Goal: Communication & Community: Answer question/provide support

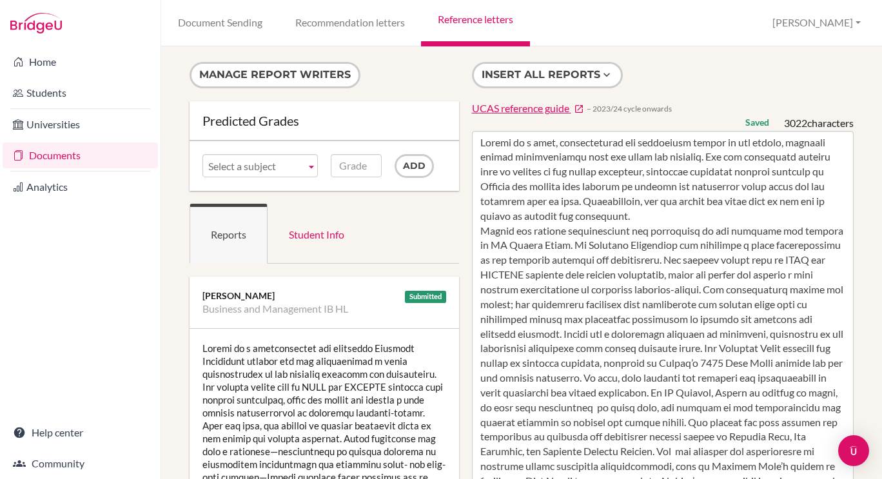
click at [478, 17] on link "Reference letters" at bounding box center [475, 23] width 108 height 46
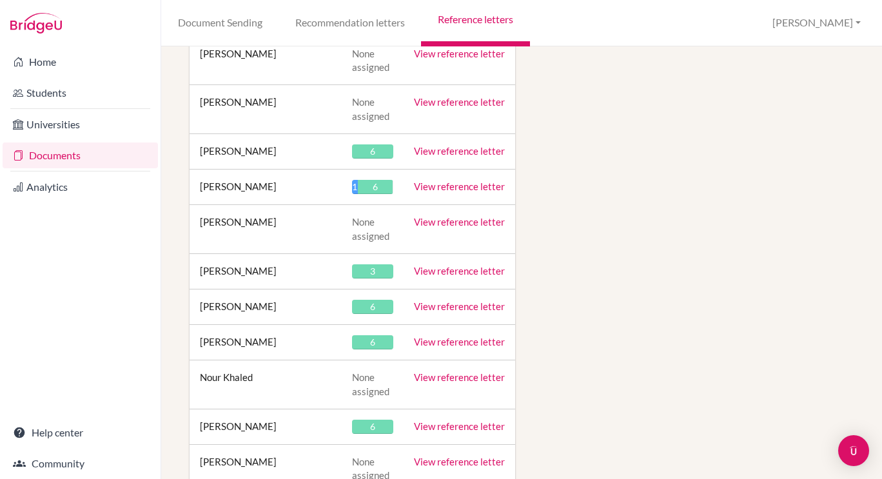
scroll to position [14647, 0]
click at [469, 420] on link "View reference letter" at bounding box center [459, 426] width 91 height 12
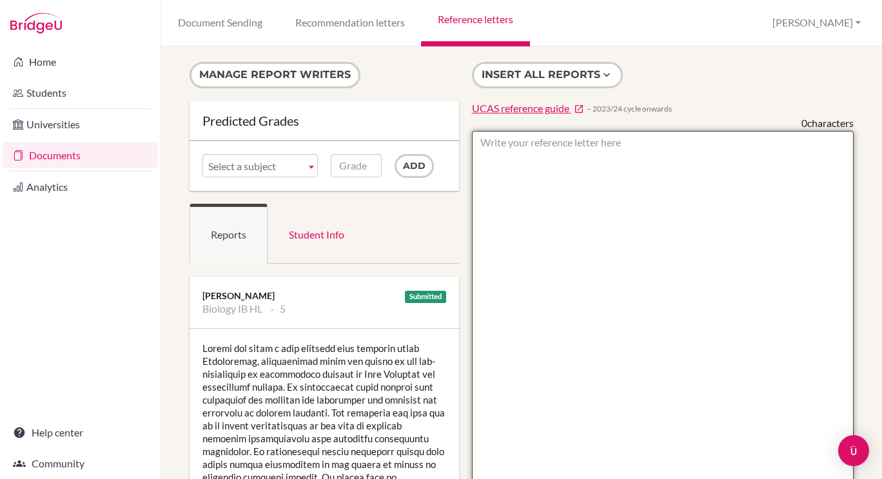
paste textarea "Ramsey has blossomed in the Sixth Form, managing his academic workload while sh…"
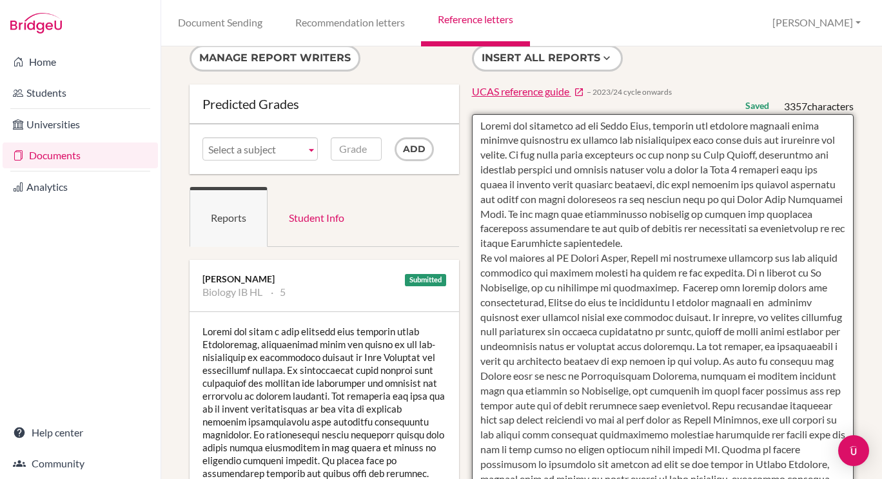
scroll to position [17, 0]
click at [589, 168] on textarea at bounding box center [663, 485] width 382 height 745
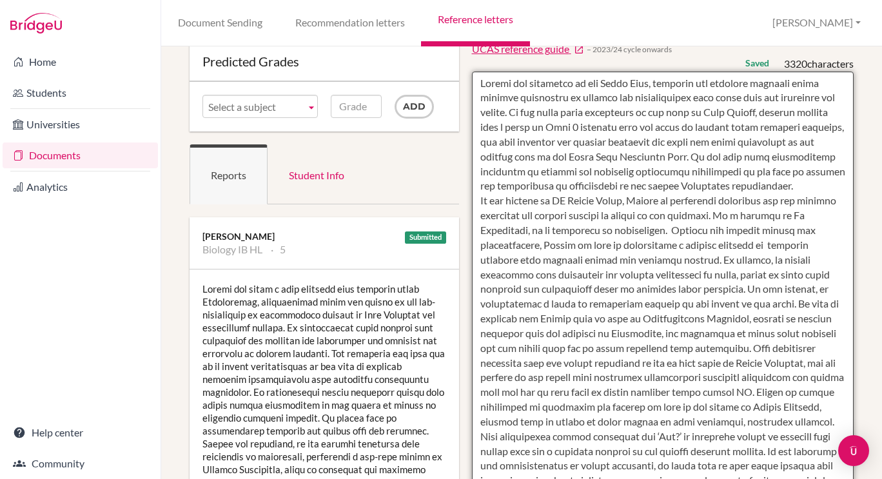
scroll to position [60, 0]
click at [530, 202] on textarea at bounding box center [663, 443] width 382 height 745
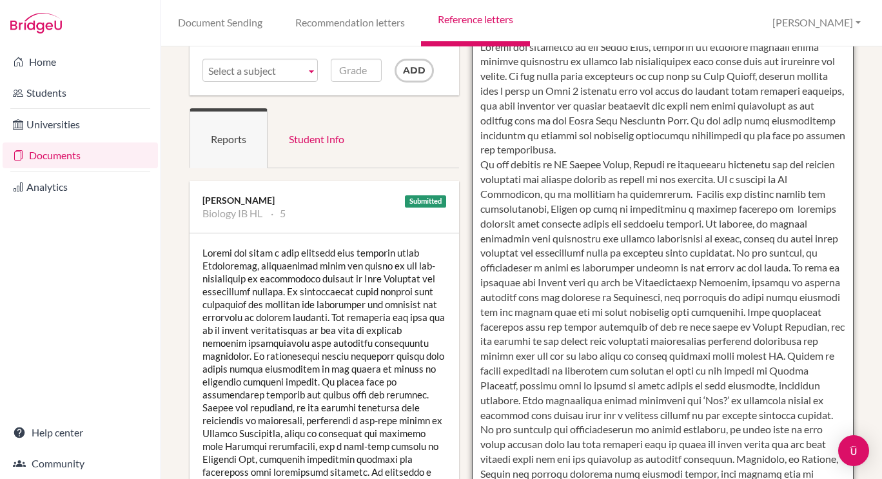
scroll to position [124, 0]
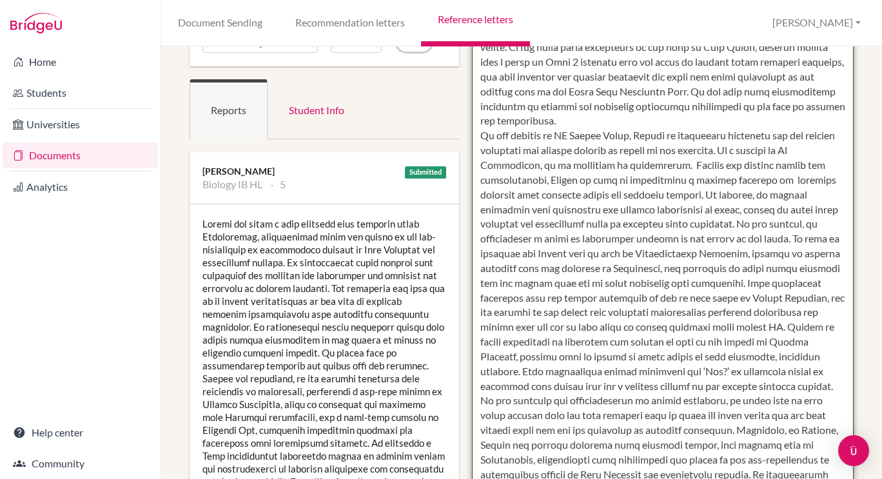
click at [754, 152] on textarea at bounding box center [663, 378] width 382 height 745
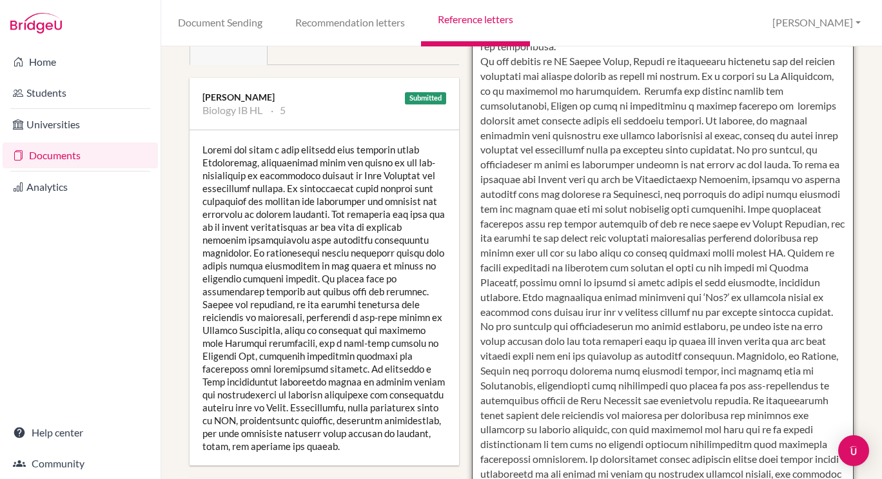
scroll to position [201, 0]
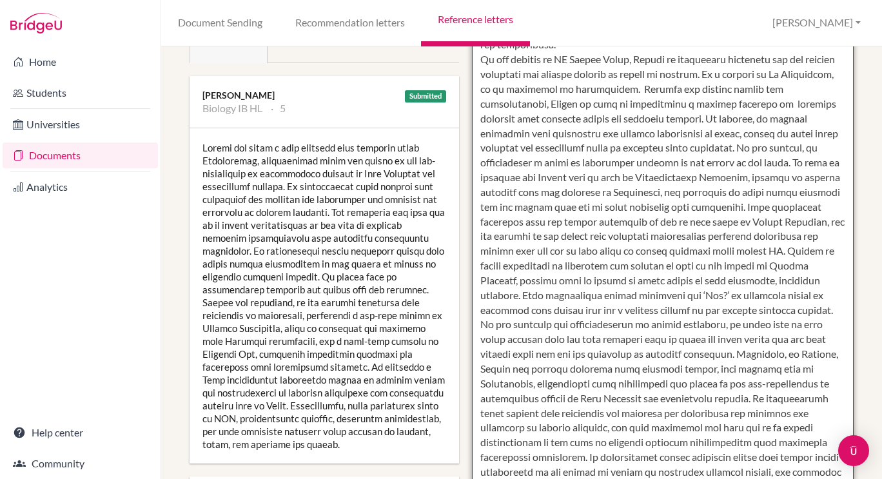
click at [743, 150] on textarea at bounding box center [663, 302] width 382 height 745
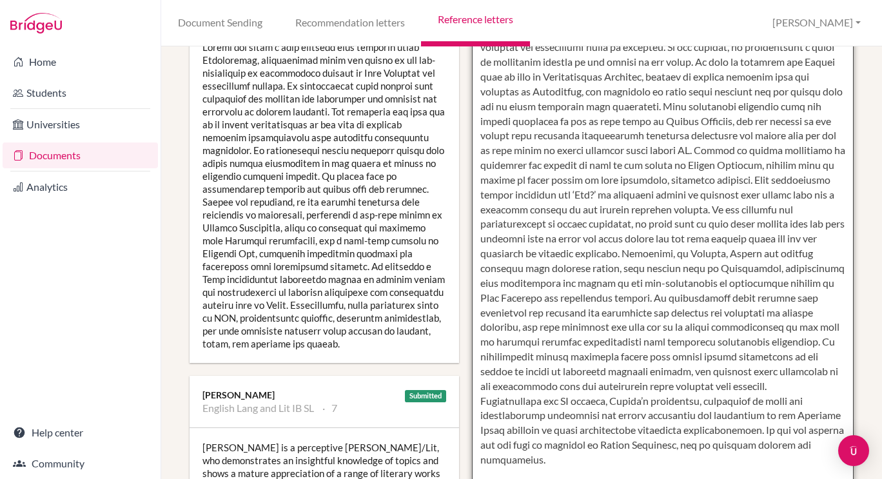
scroll to position [302, 0]
click at [798, 136] on textarea at bounding box center [663, 201] width 382 height 745
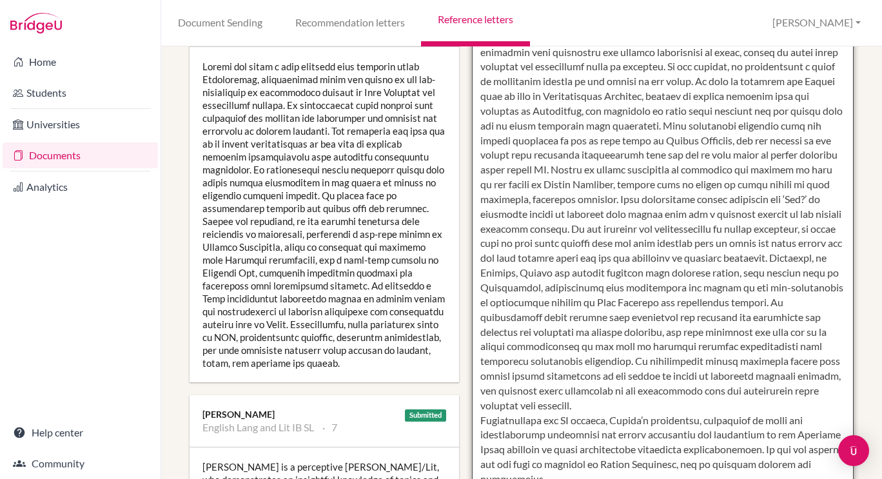
scroll to position [0, 0]
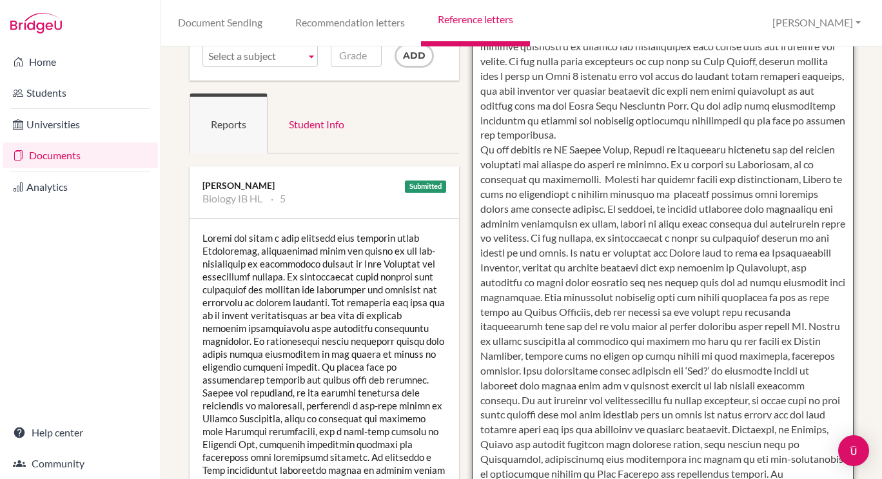
scroll to position [112, 0]
click at [678, 284] on textarea at bounding box center [663, 391] width 382 height 745
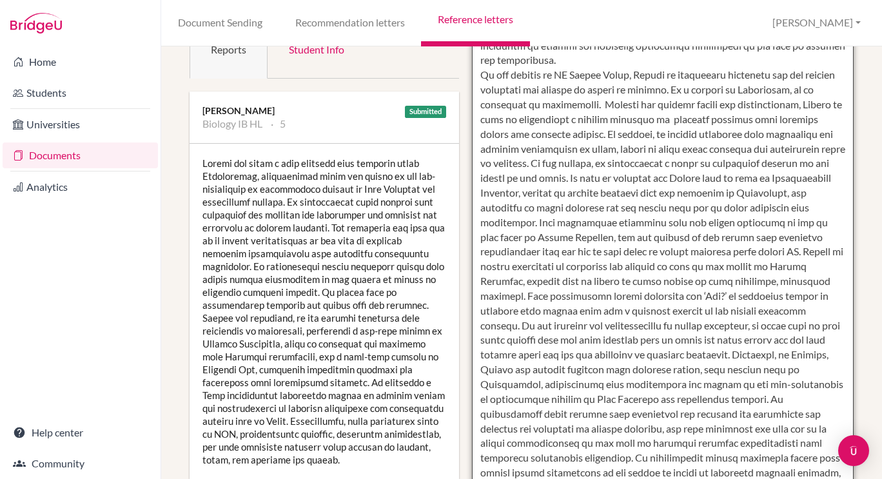
scroll to position [190, 0]
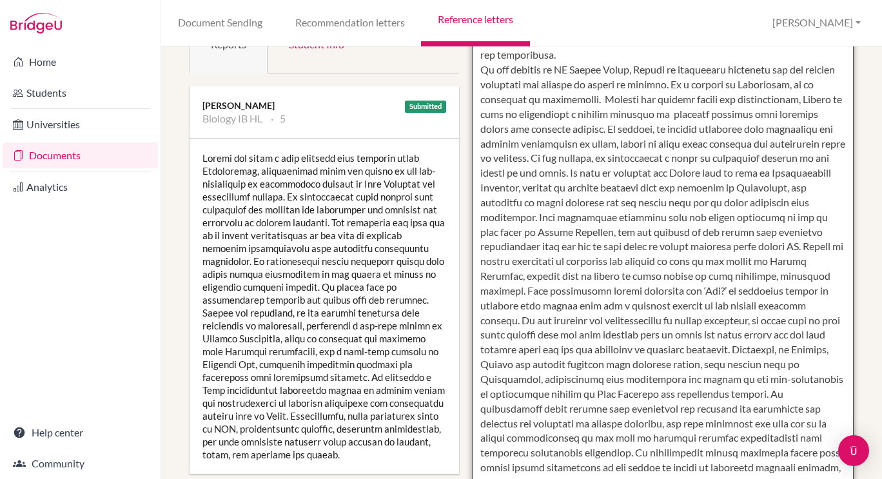
click at [517, 294] on textarea at bounding box center [663, 313] width 382 height 745
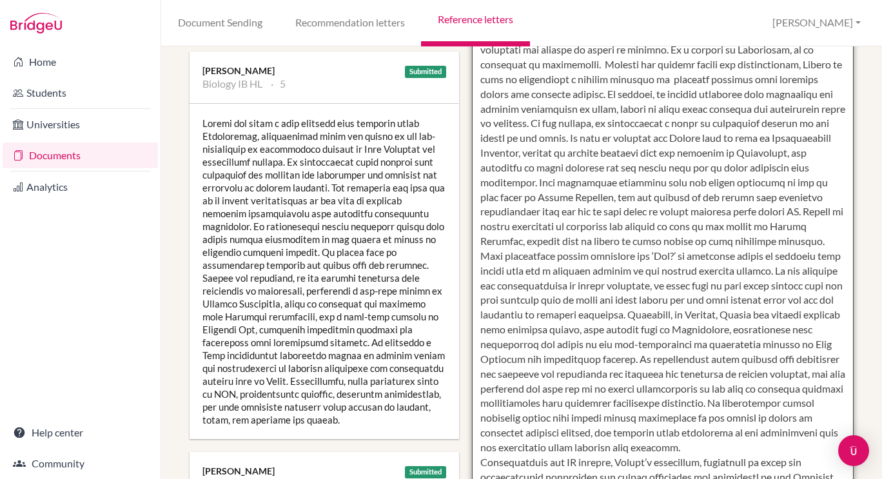
scroll to position [226, 0]
click at [751, 271] on textarea at bounding box center [663, 277] width 382 height 745
click at [508, 287] on textarea at bounding box center [663, 277] width 382 height 745
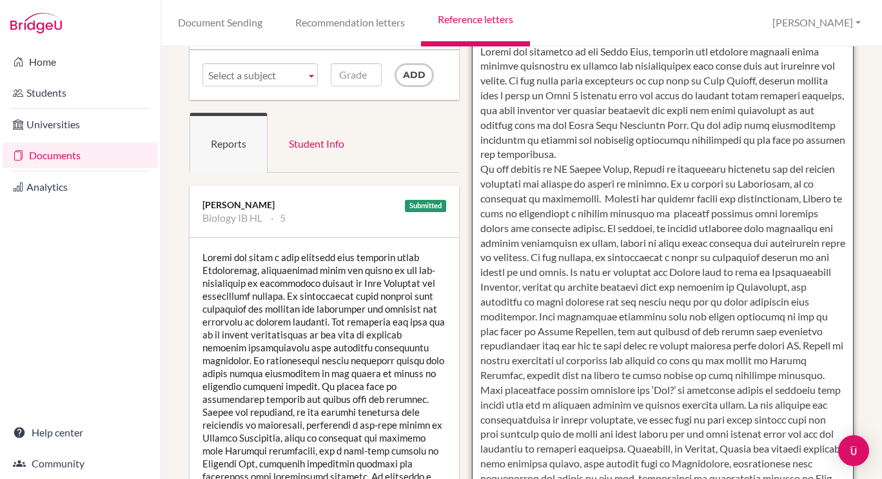
scroll to position [0, 0]
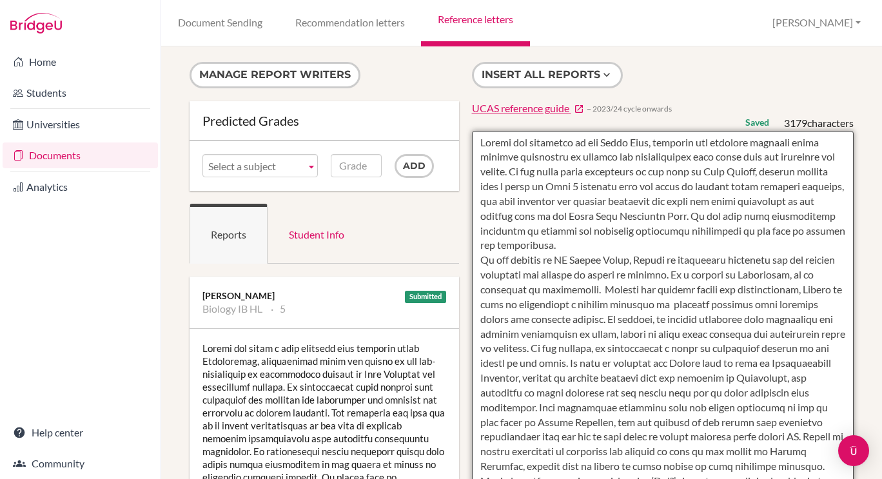
type textarea "Ramsey has blossomed in the Sixth Form, managing his academic workload while sh…"
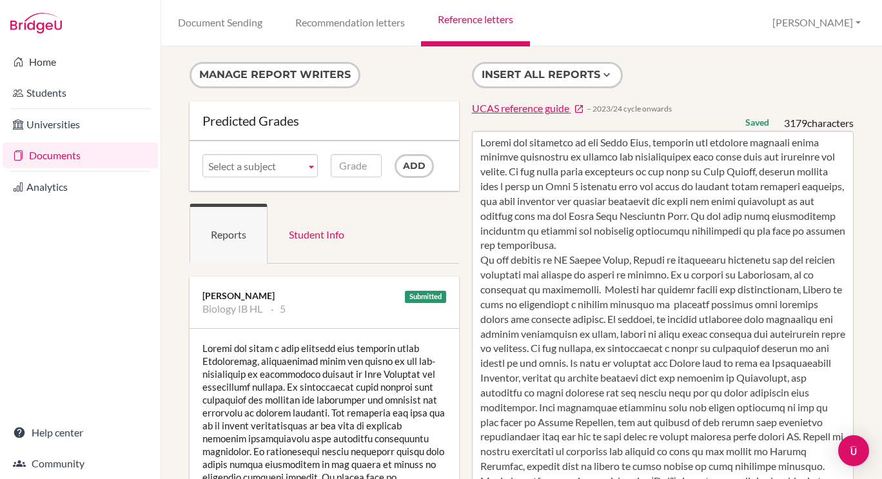
click at [488, 14] on link "Reference letters" at bounding box center [475, 23] width 108 height 46
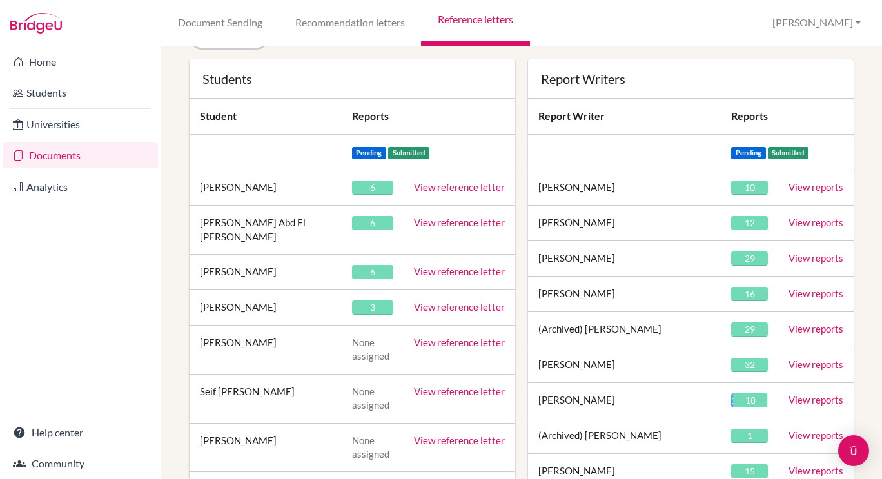
scroll to position [106, 0]
click at [463, 265] on link "View reference letter" at bounding box center [459, 271] width 91 height 12
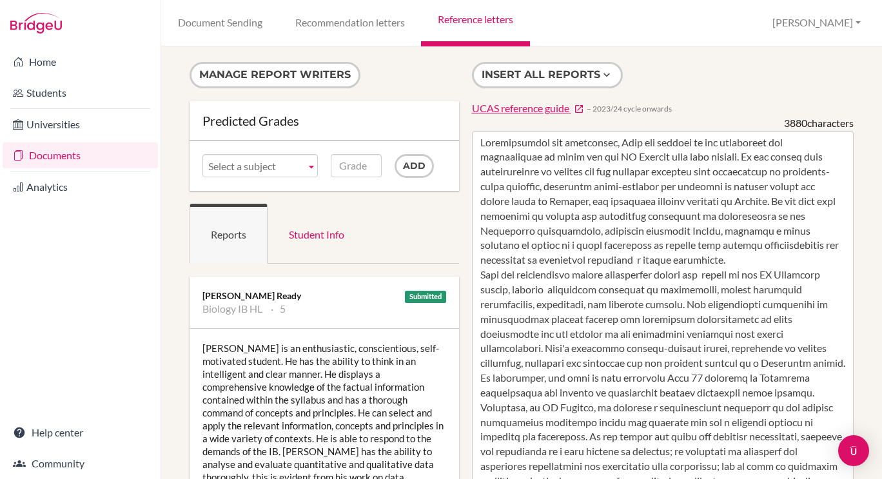
click at [475, 20] on link "Reference letters" at bounding box center [475, 23] width 108 height 46
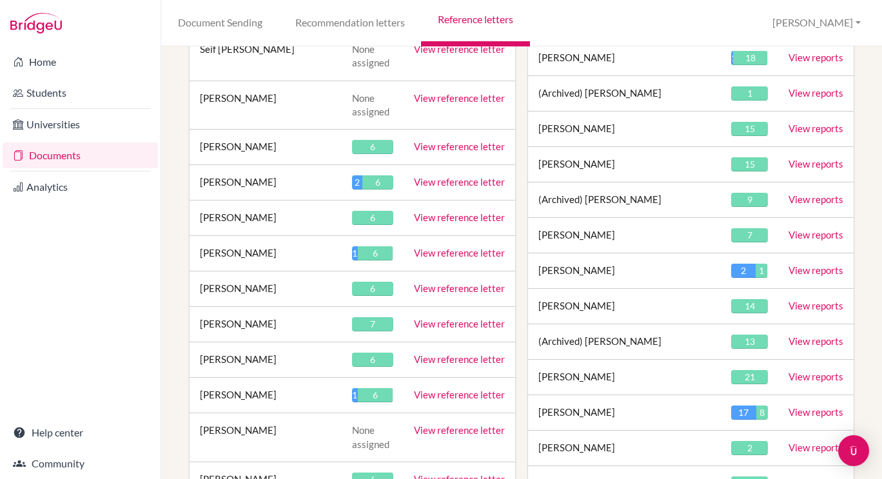
scroll to position [449, 0]
click at [455, 353] on link "View reference letter" at bounding box center [459, 359] width 91 height 12
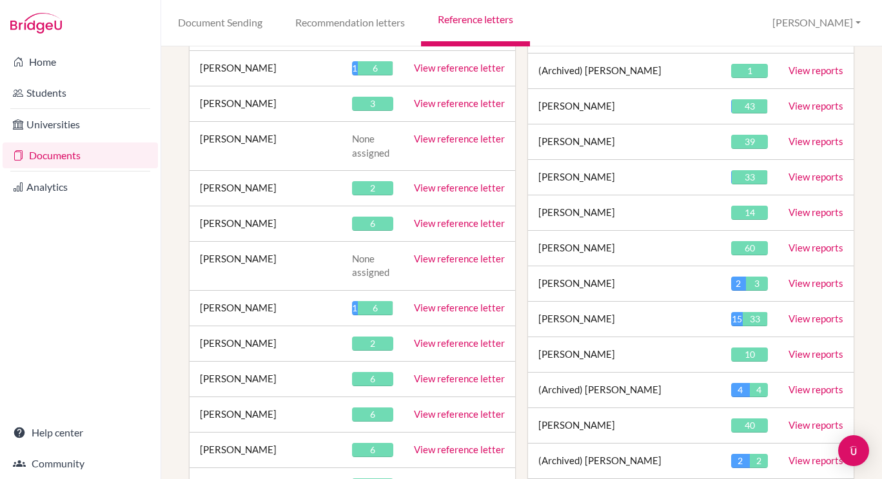
scroll to position [2280, 0]
click at [478, 337] on link "View reference letter" at bounding box center [459, 343] width 91 height 12
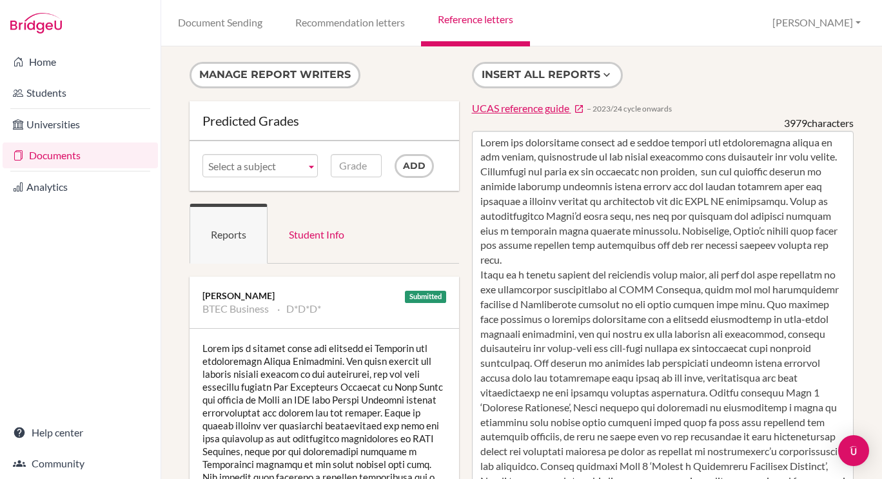
click at [493, 15] on link "Reference letters" at bounding box center [475, 23] width 108 height 46
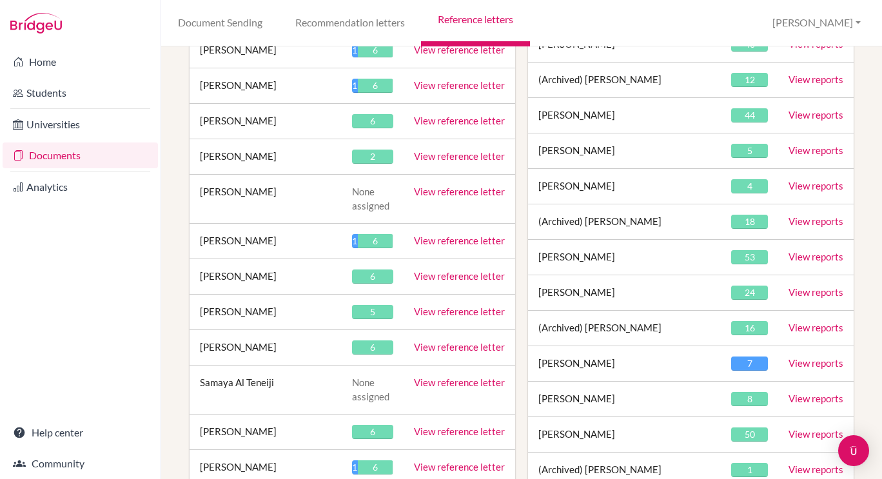
scroll to position [1880, 0]
click at [472, 151] on link "View reference letter" at bounding box center [459, 157] width 91 height 12
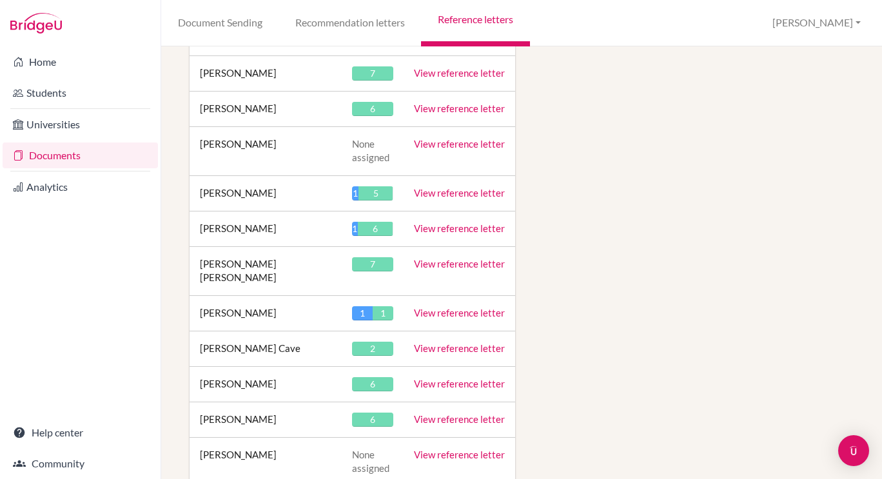
scroll to position [8075, 0]
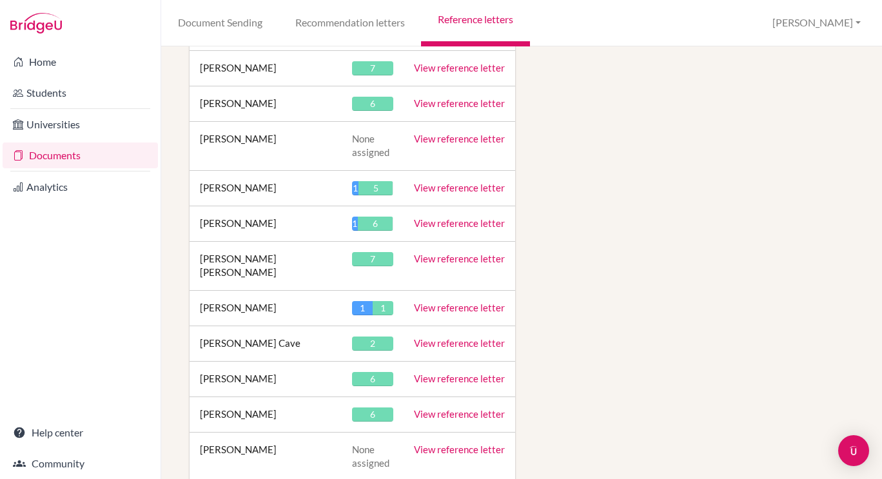
click at [467, 337] on link "View reference letter" at bounding box center [459, 343] width 91 height 12
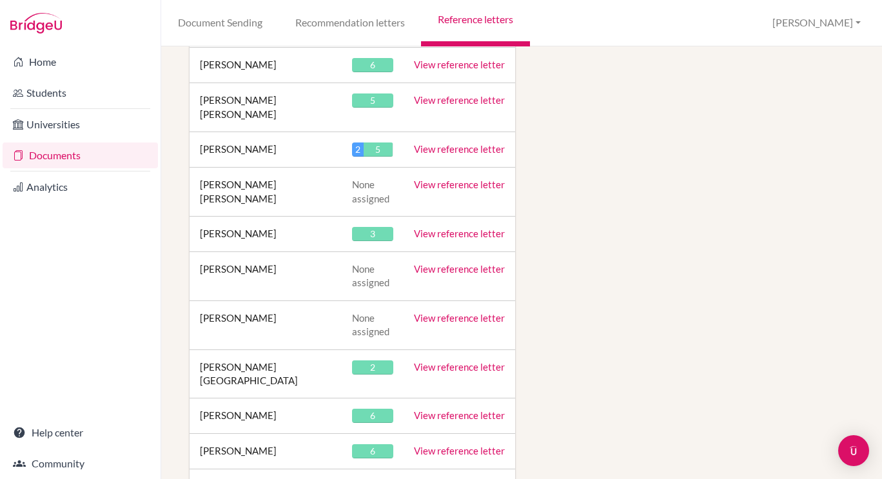
scroll to position [8700, 0]
click at [477, 360] on link "View reference letter" at bounding box center [459, 366] width 91 height 12
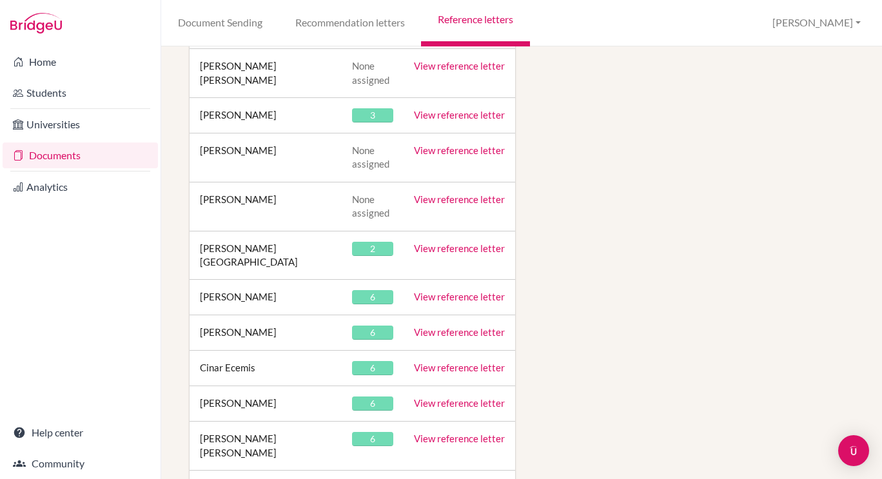
scroll to position [8819, 0]
click at [478, 361] on link "View reference letter" at bounding box center [459, 367] width 91 height 12
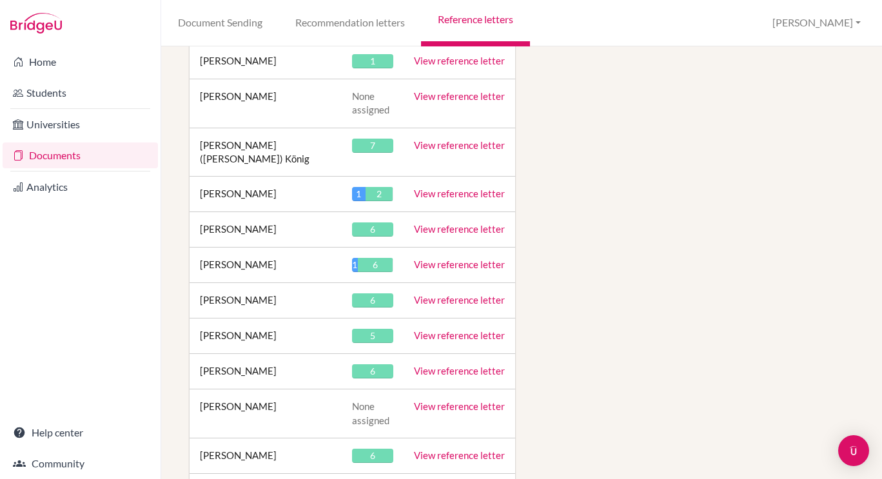
scroll to position [15500, 0]
click at [471, 449] on link "View reference letter" at bounding box center [459, 455] width 91 height 12
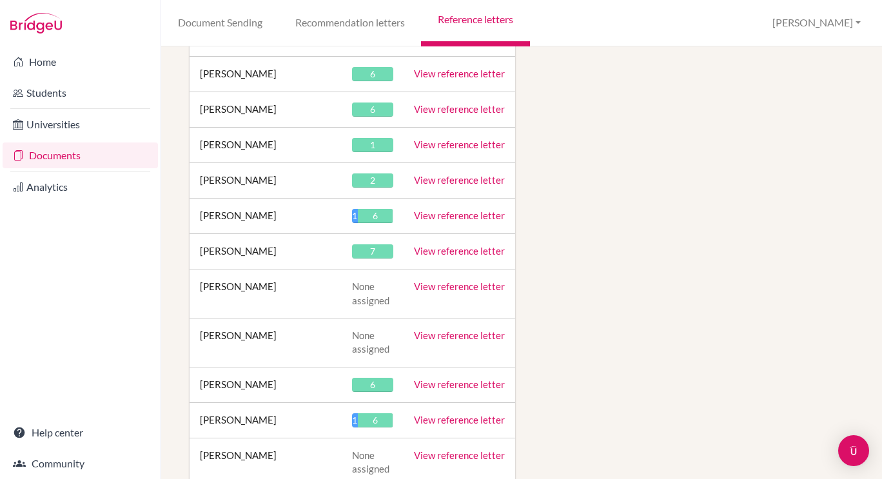
scroll to position [22468, 0]
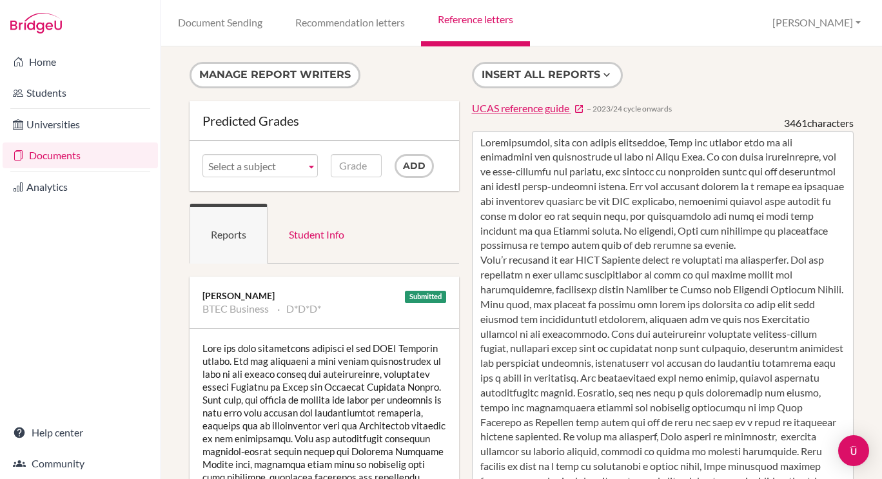
click at [487, 19] on link "Reference letters" at bounding box center [475, 23] width 108 height 46
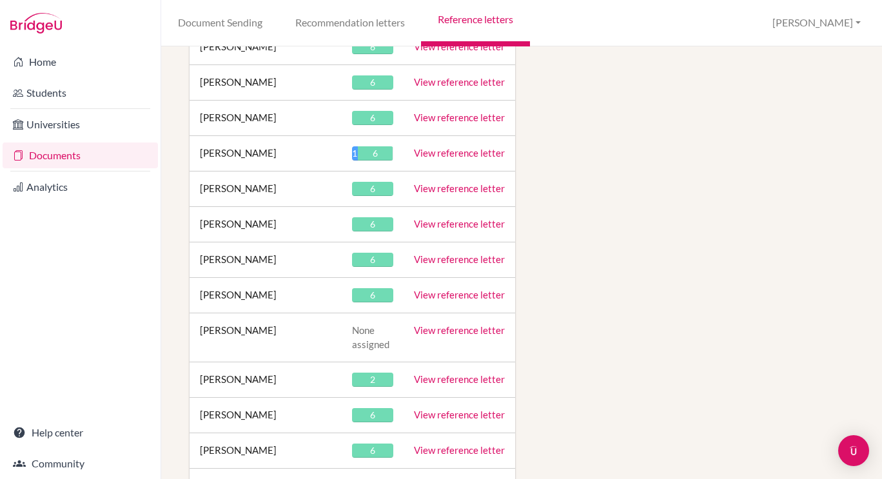
scroll to position [22948, 0]
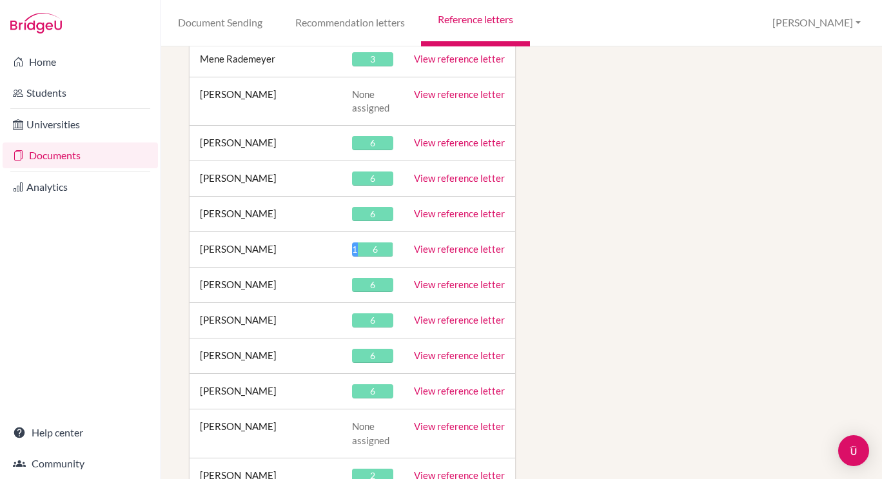
click at [472, 469] on link "View reference letter" at bounding box center [459, 475] width 91 height 12
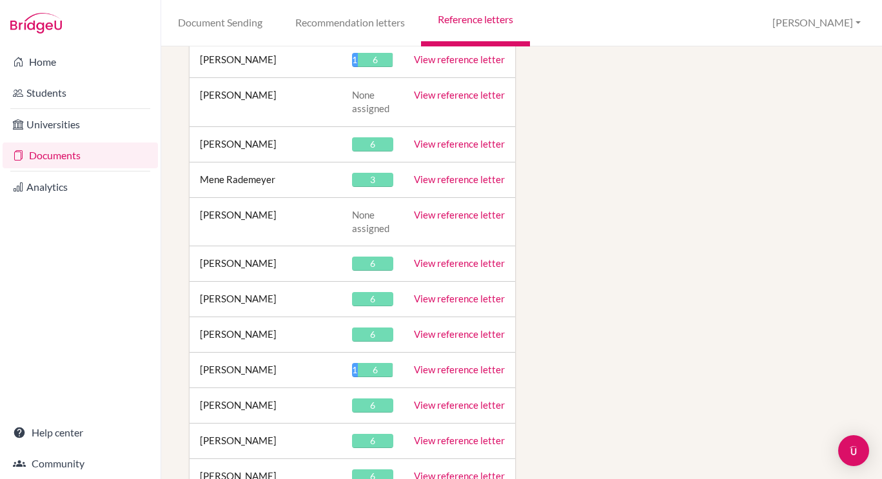
scroll to position [22829, 0]
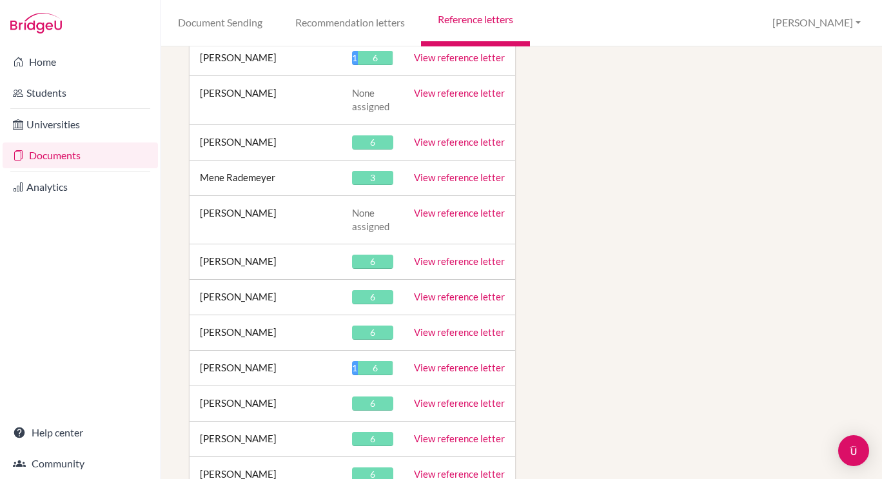
click at [449, 326] on link "View reference letter" at bounding box center [459, 332] width 91 height 12
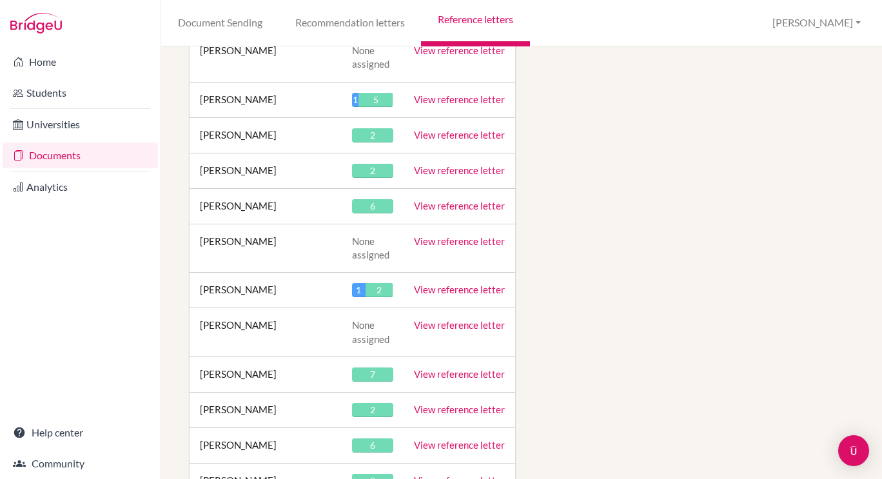
scroll to position [26556, 0]
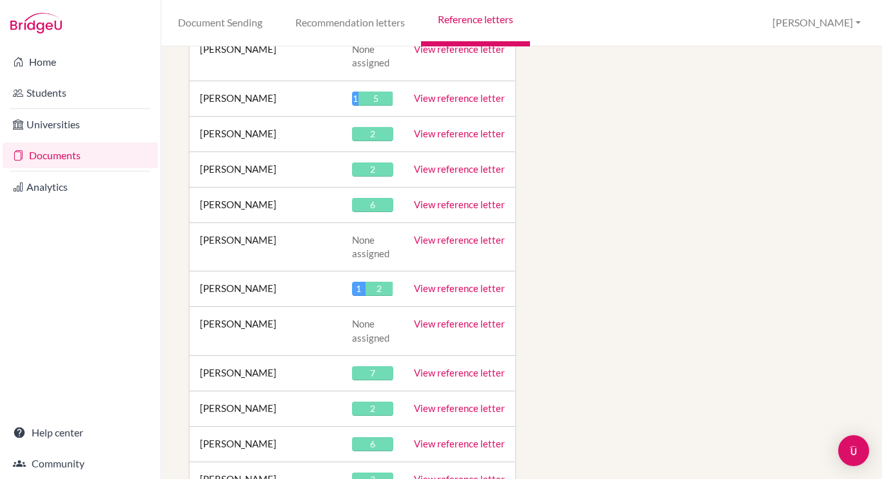
click at [464, 473] on link "View reference letter" at bounding box center [459, 479] width 91 height 12
